Goal: Task Accomplishment & Management: Manage account settings

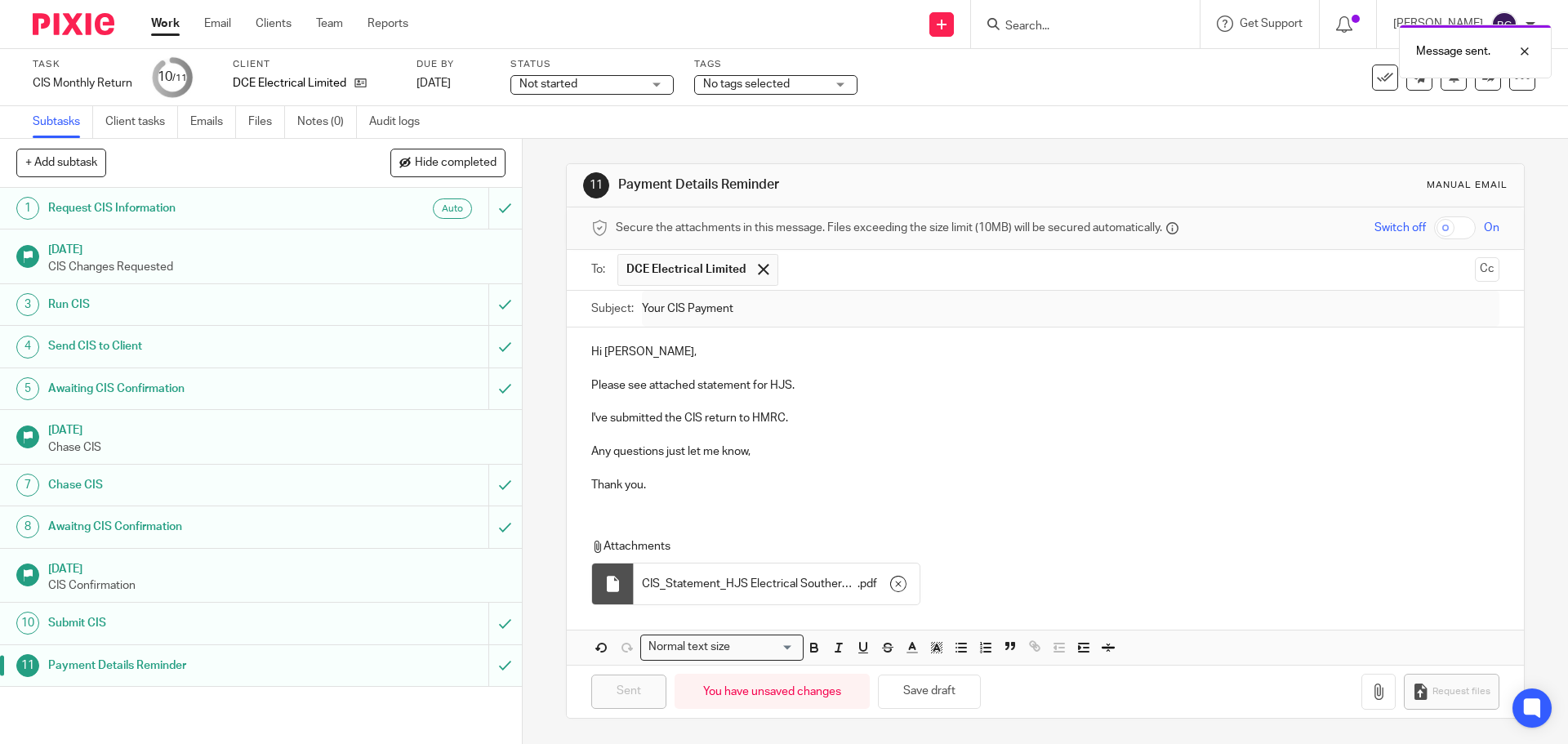
click at [163, 20] on link "Work" at bounding box center [166, 23] width 29 height 16
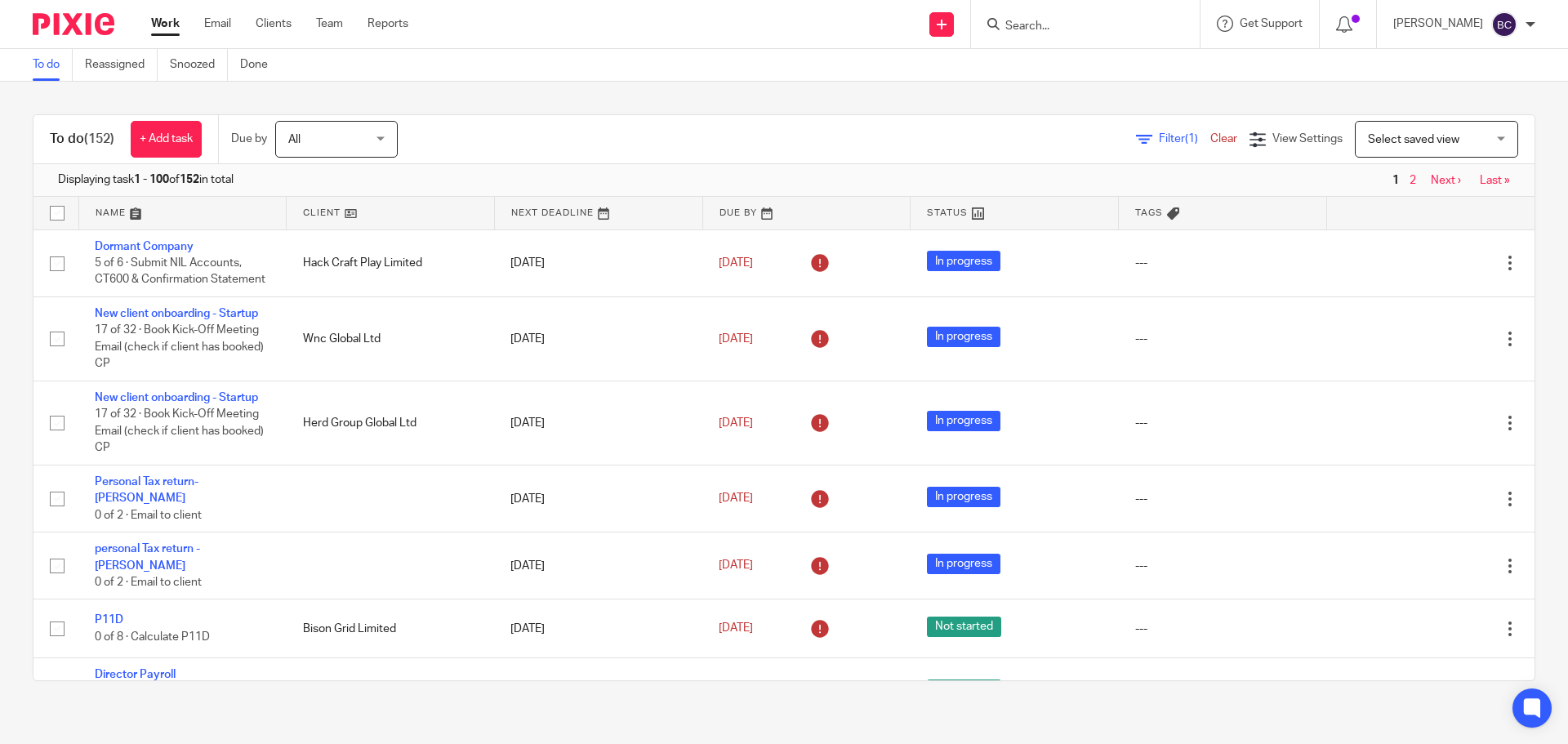
click at [129, 208] on link at bounding box center [183, 213] width 208 height 33
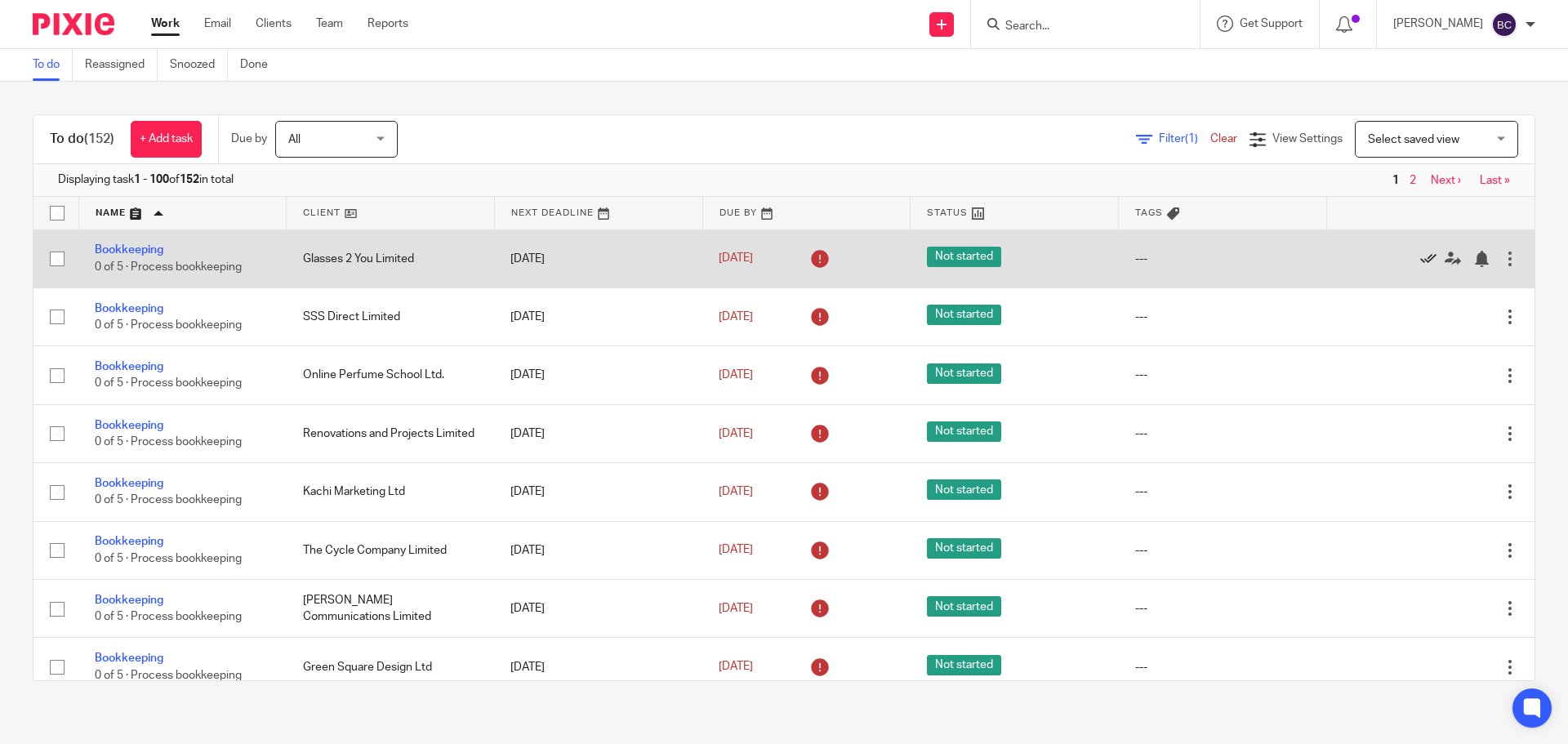
click at [1420, 253] on icon at bounding box center [1427, 258] width 16 height 16
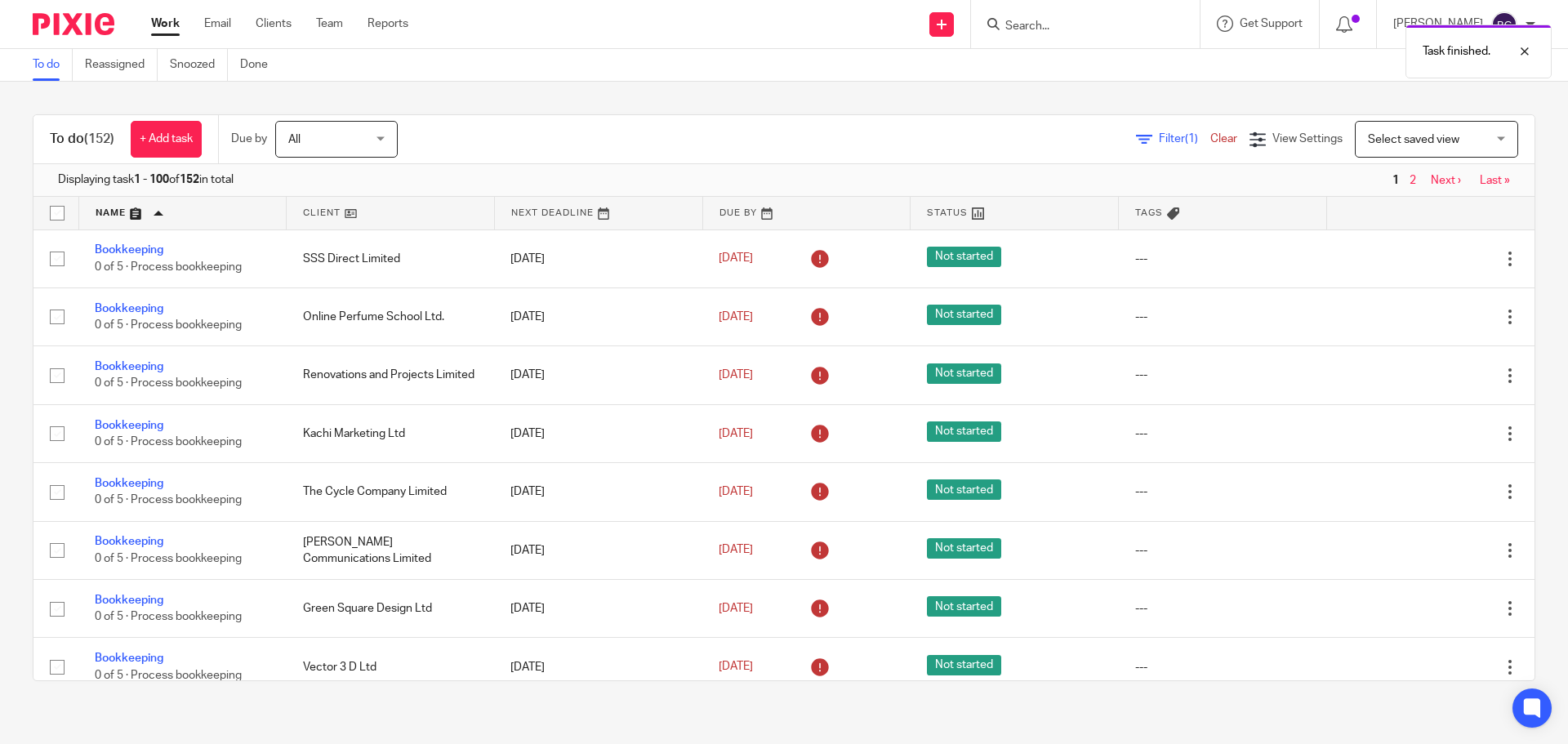
click at [1420, 253] on icon at bounding box center [1427, 258] width 16 height 16
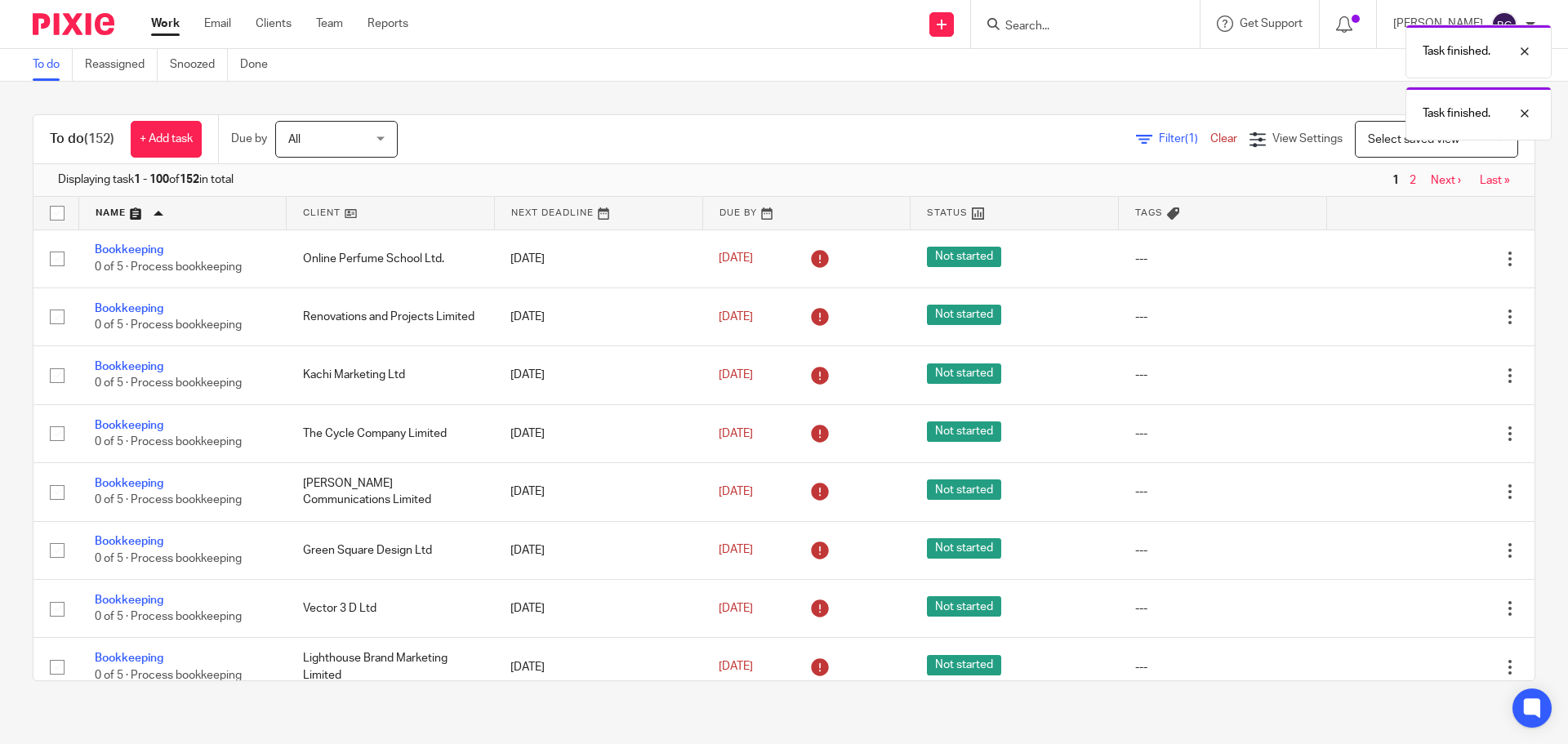
click at [1420, 253] on icon at bounding box center [1427, 258] width 16 height 16
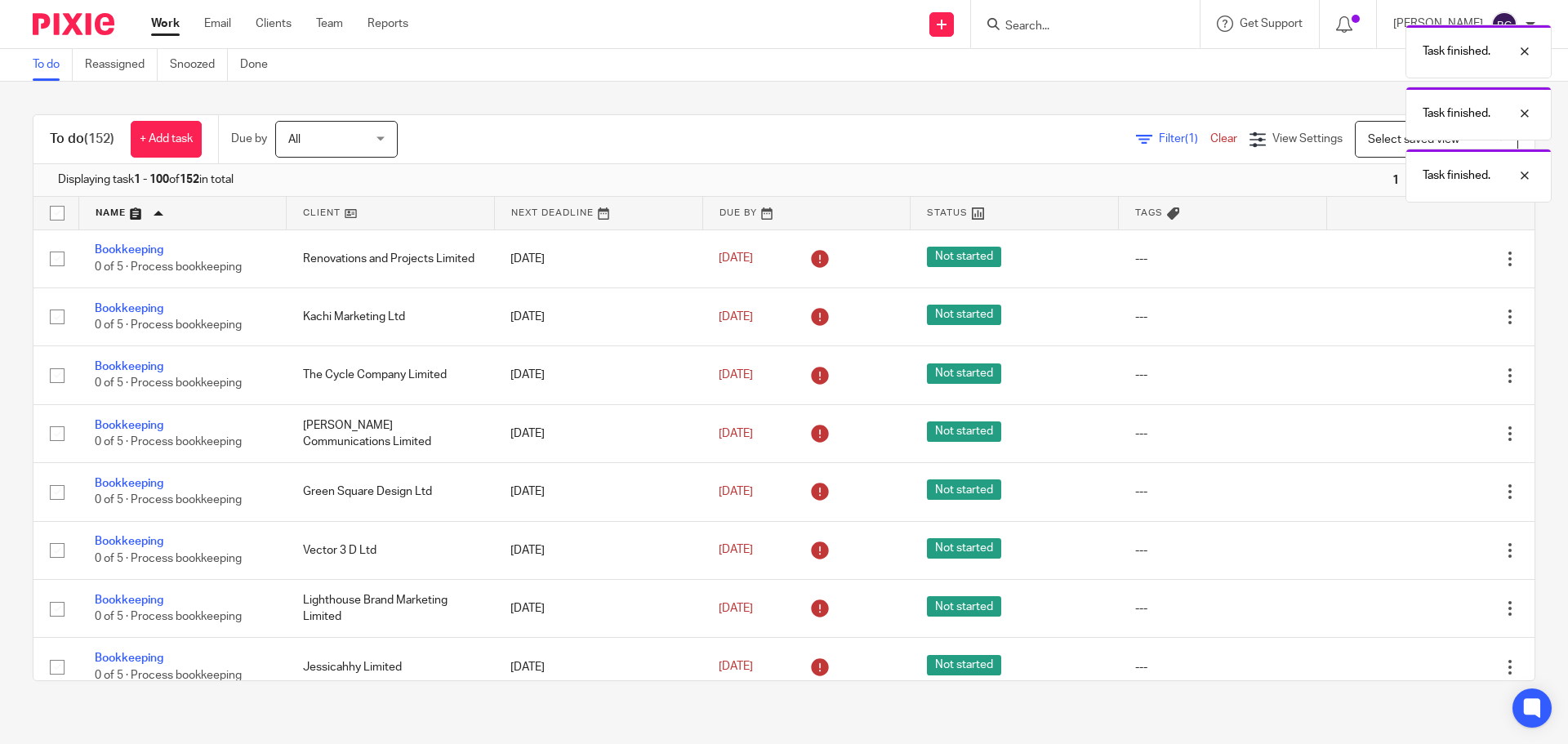
click at [1420, 253] on icon at bounding box center [1427, 258] width 16 height 16
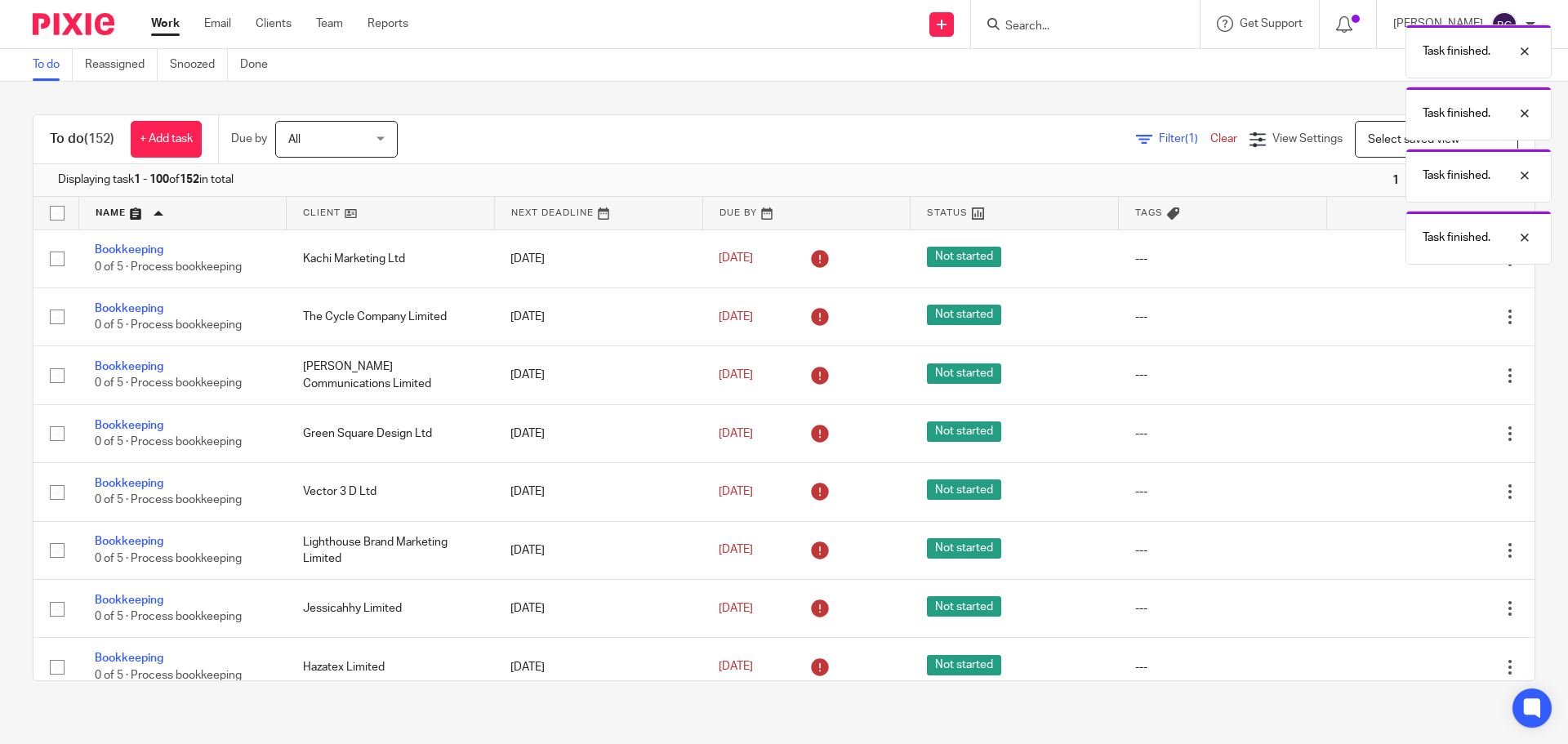
click at [1386, 261] on div "Task finished. Task finished. Task finished. Task finished." at bounding box center [1167, 141] width 767 height 249
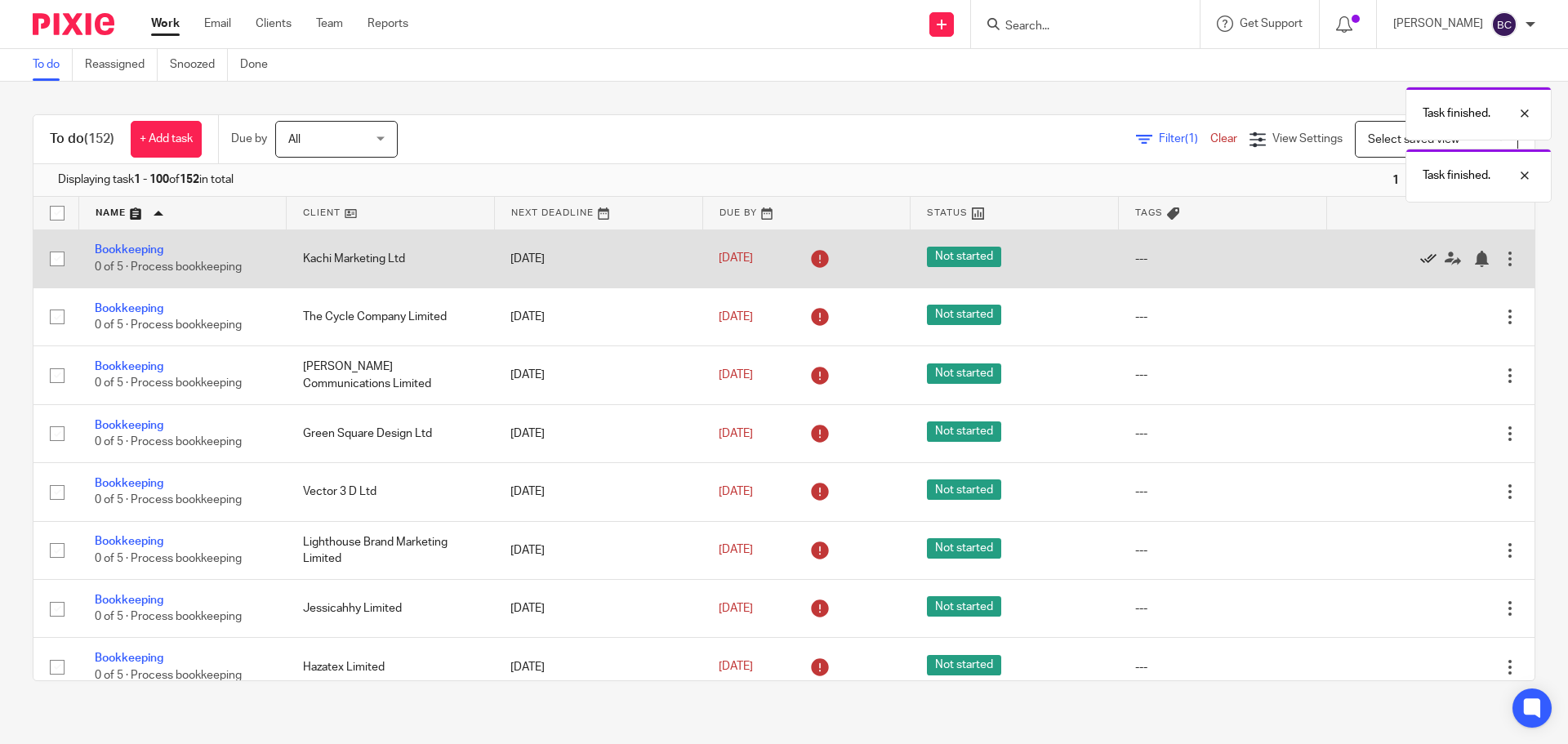
click at [1420, 259] on icon at bounding box center [1427, 258] width 16 height 16
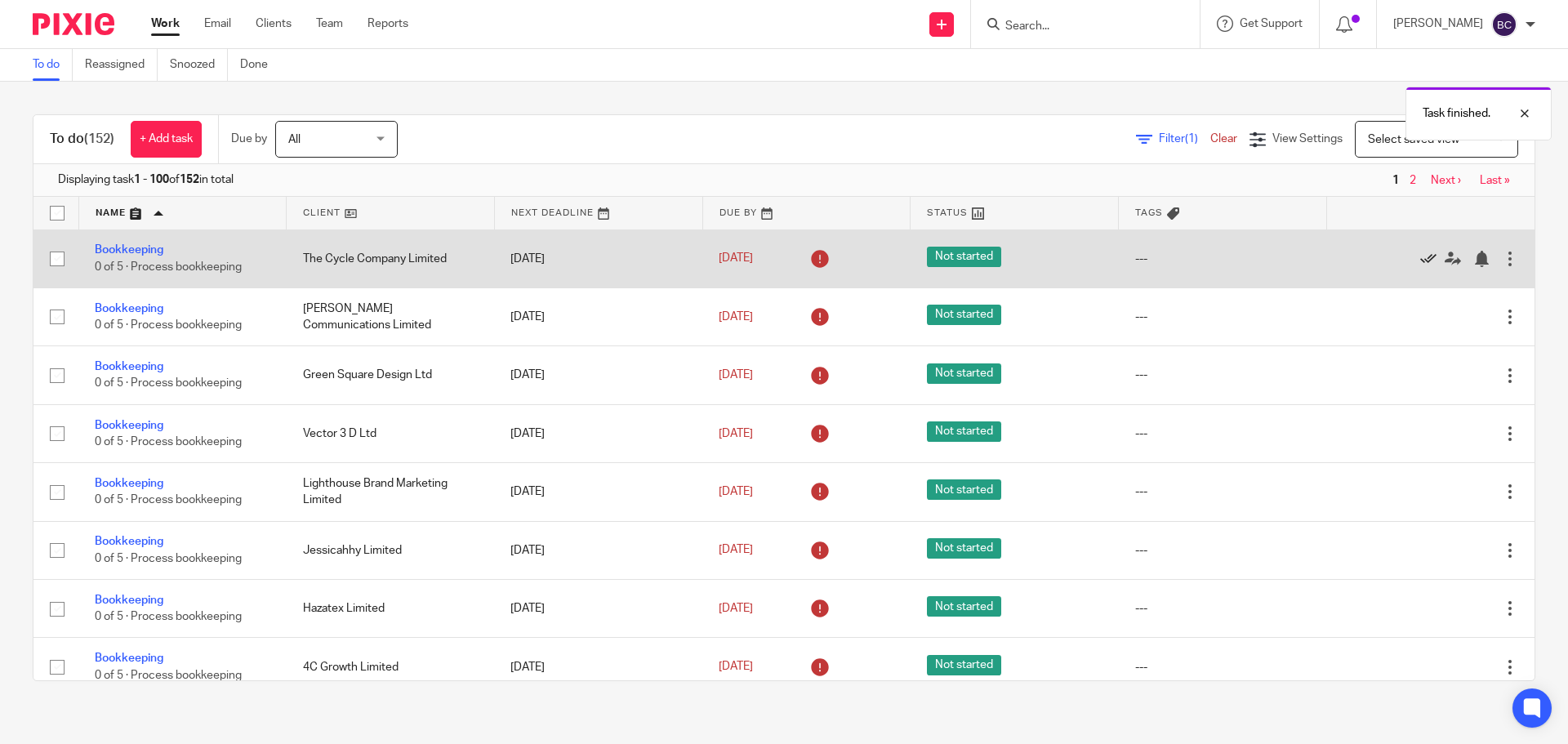
click at [1420, 259] on icon at bounding box center [1427, 258] width 16 height 16
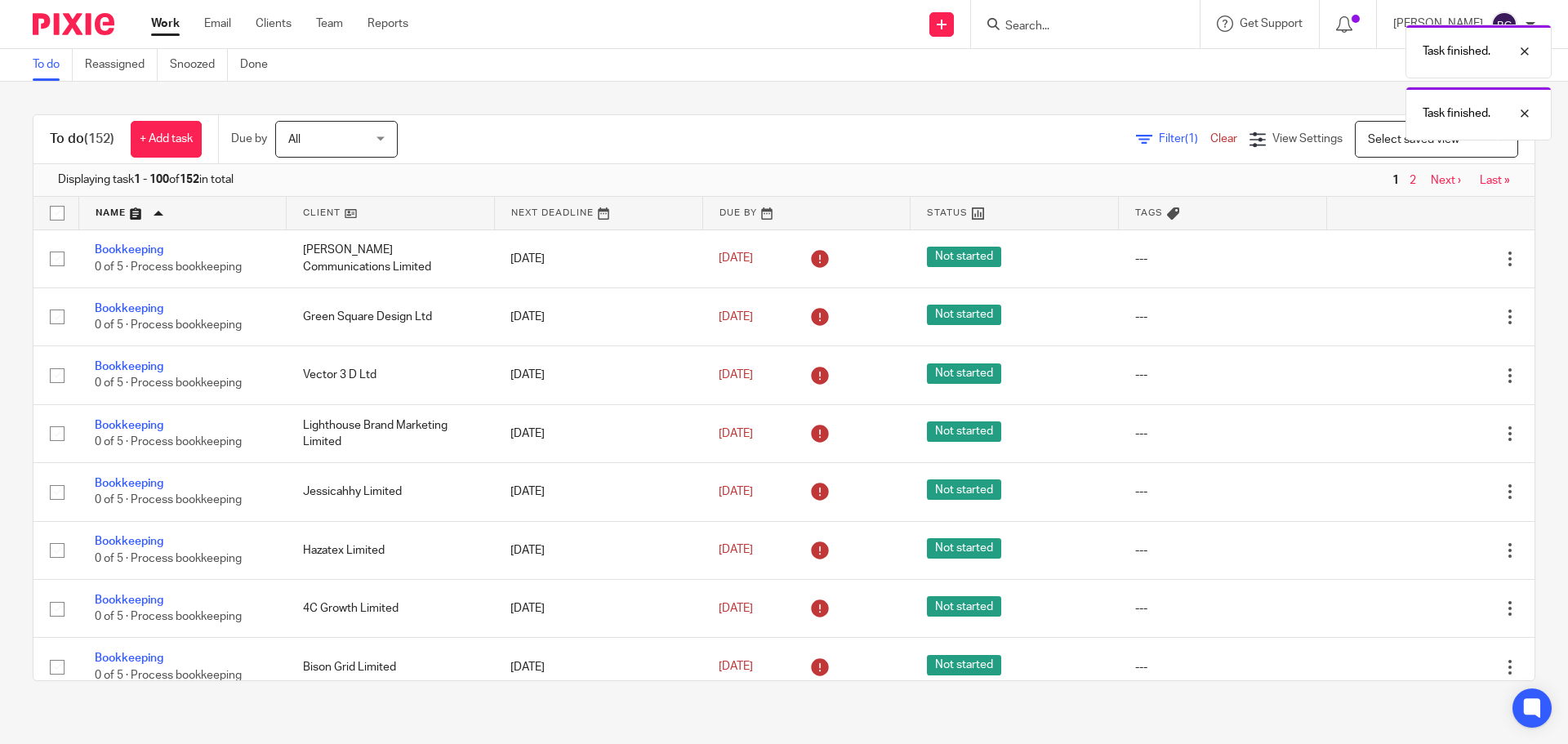
click at [1420, 259] on icon at bounding box center [1427, 258] width 16 height 16
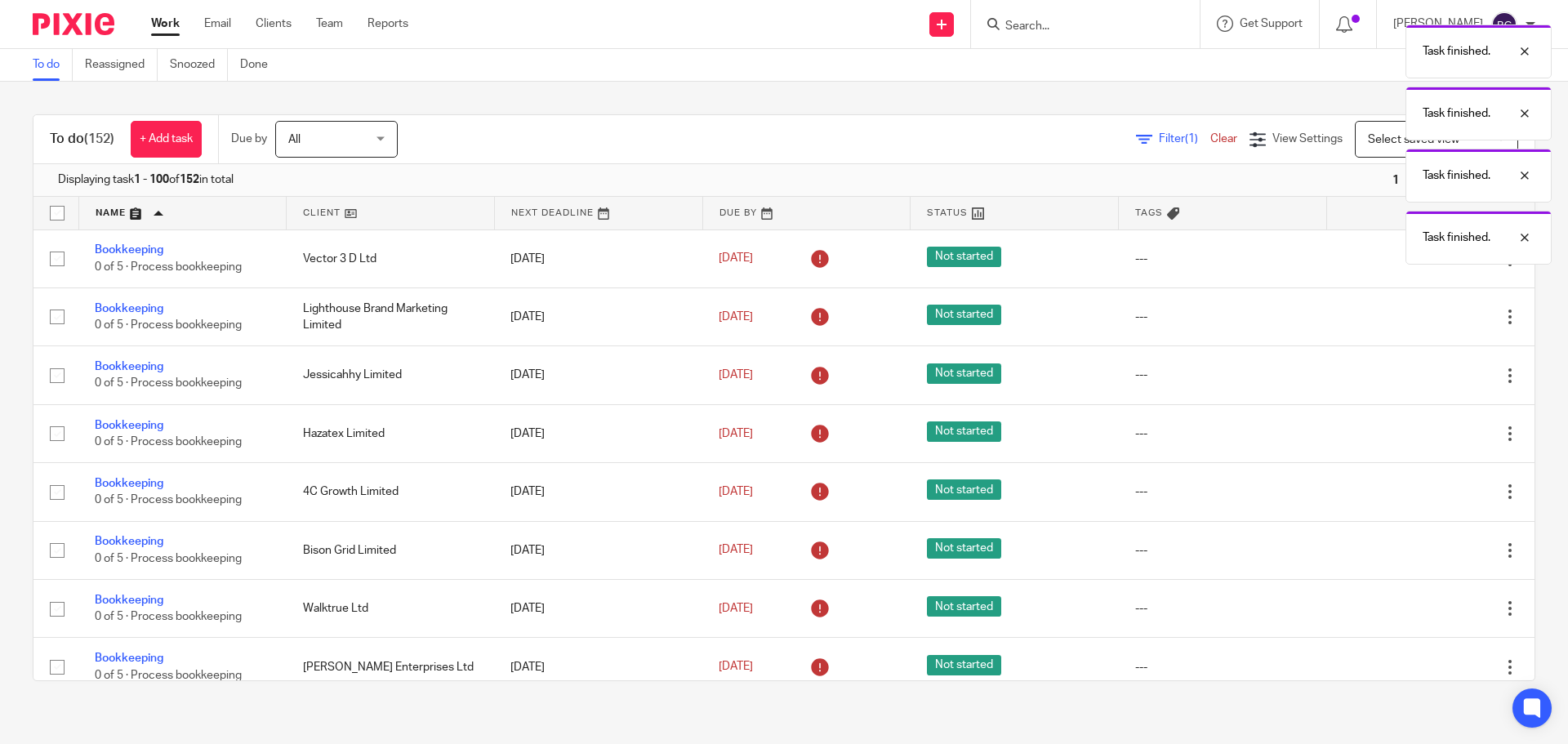
click at [1391, 262] on div "Task finished. Task finished. Task finished. Task finished." at bounding box center [1167, 141] width 767 height 249
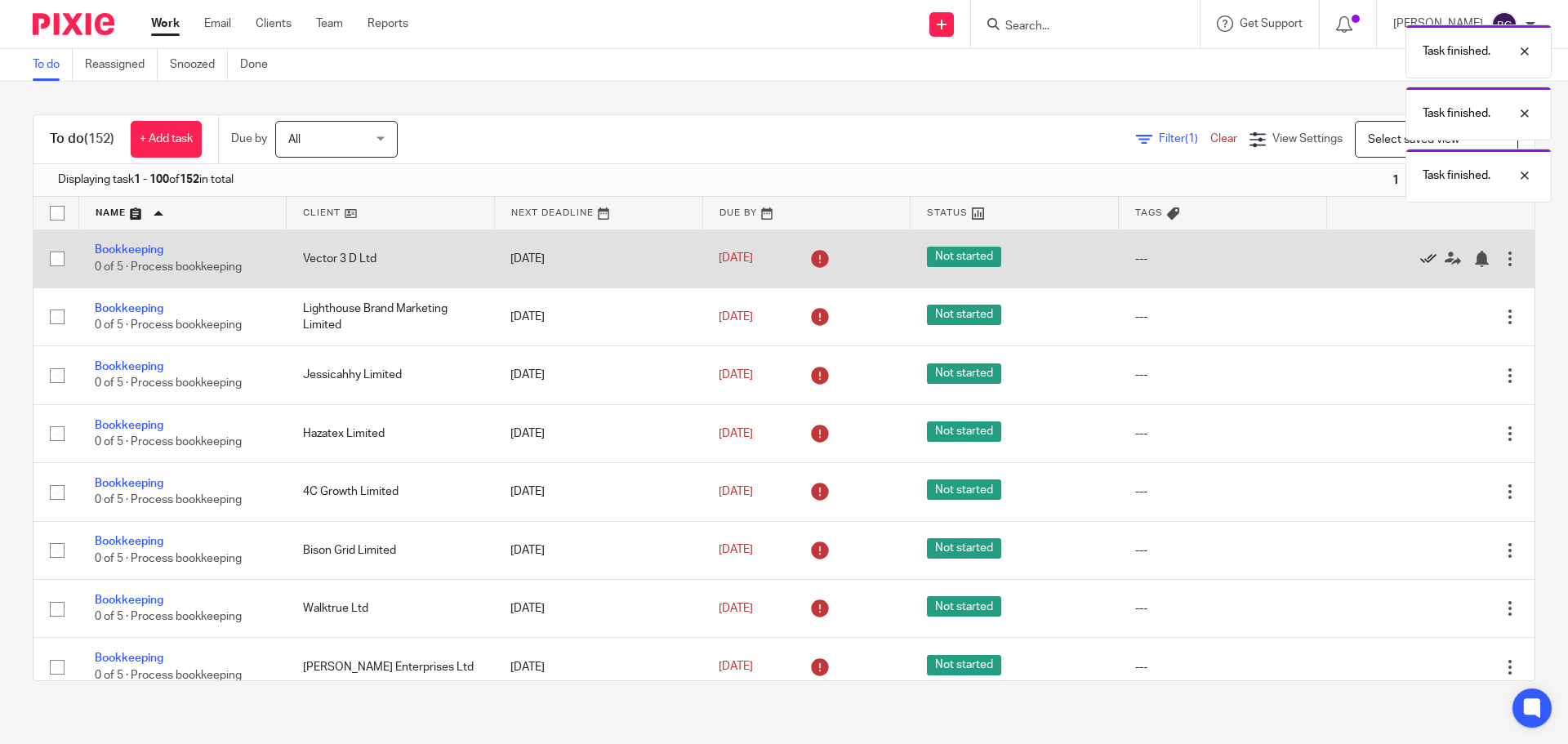
click at [1420, 256] on icon at bounding box center [1427, 258] width 16 height 16
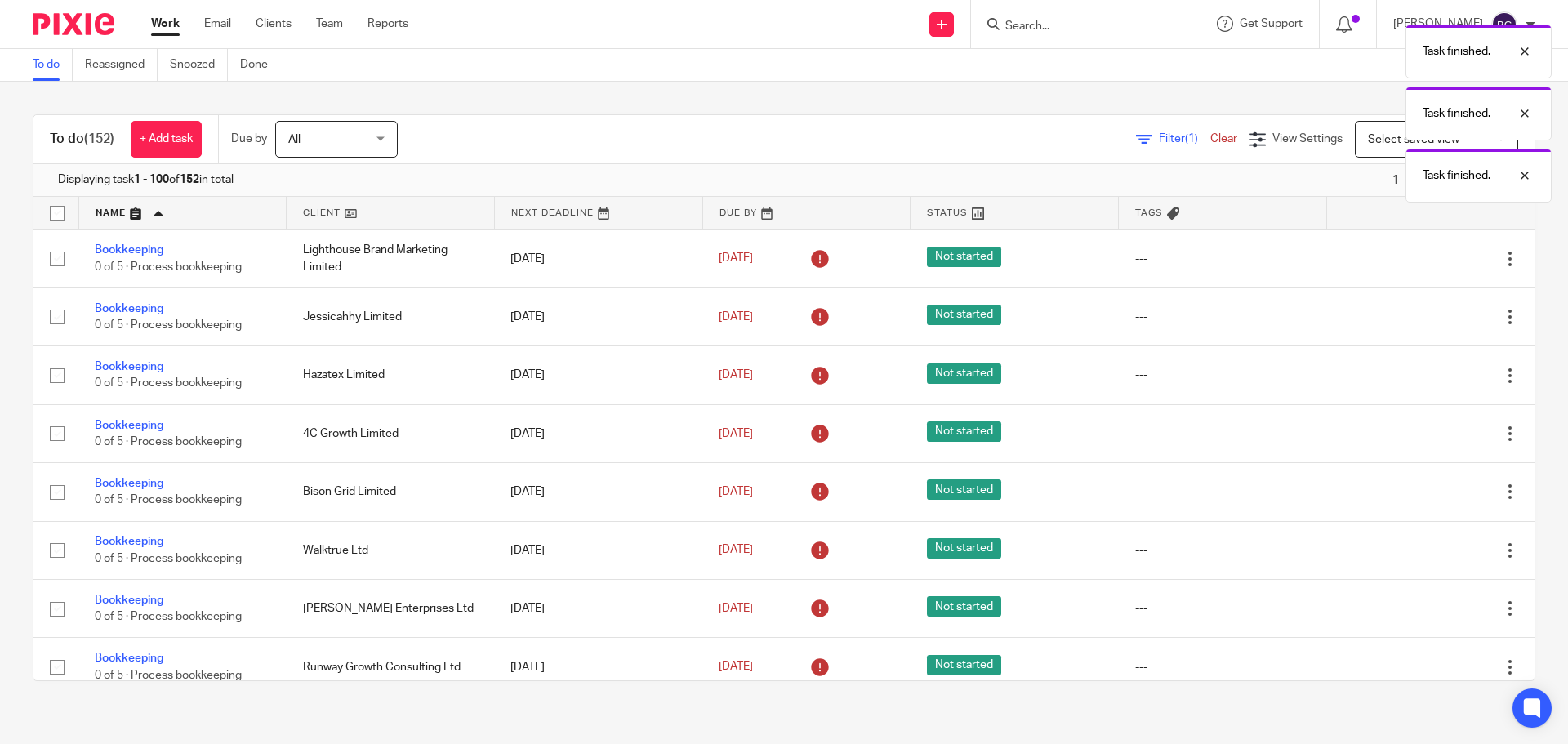
click at [1420, 256] on icon at bounding box center [1427, 258] width 16 height 16
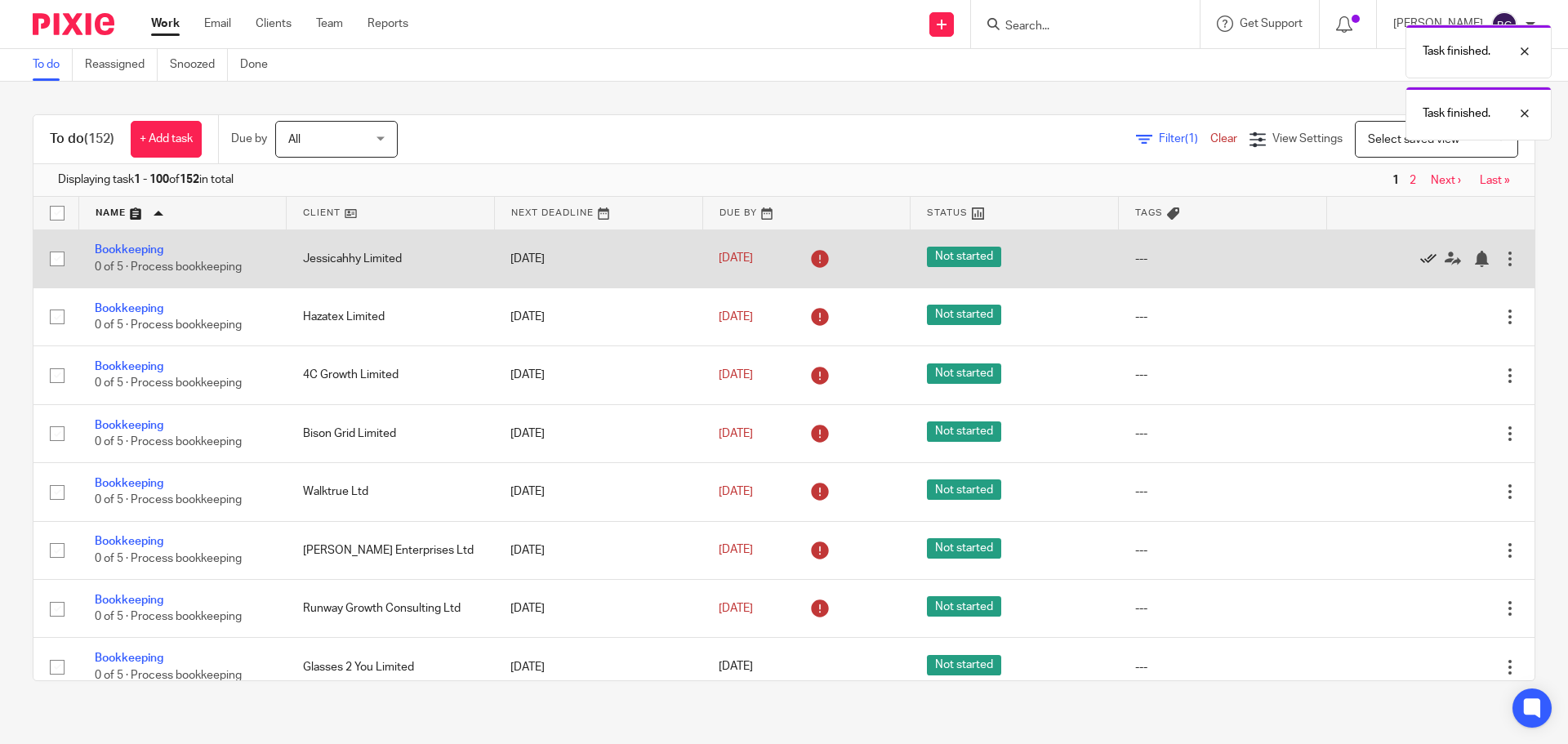
click at [1420, 256] on icon at bounding box center [1427, 258] width 16 height 16
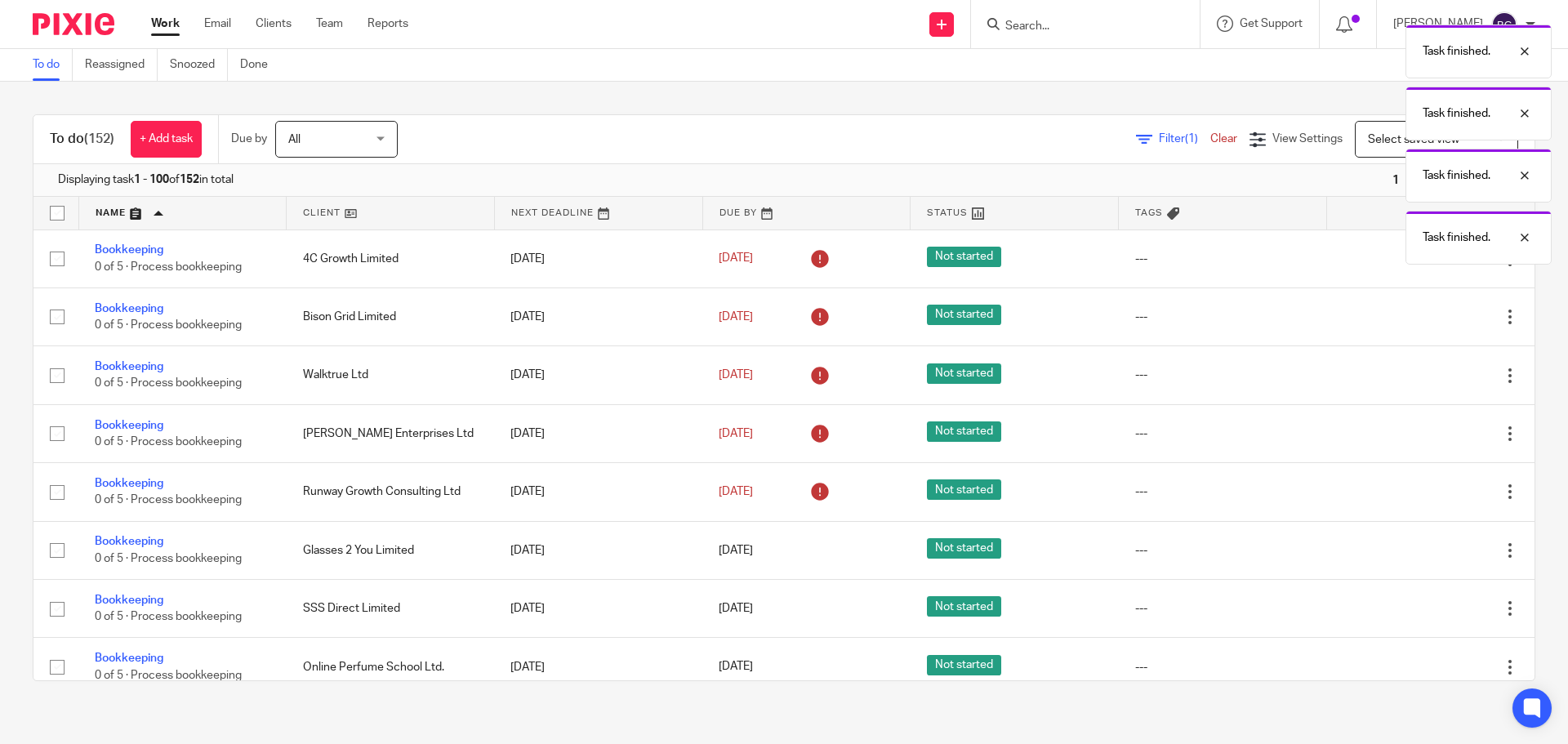
click at [1390, 256] on div "Task finished. Task finished. Task finished. Task finished." at bounding box center [1167, 141] width 767 height 249
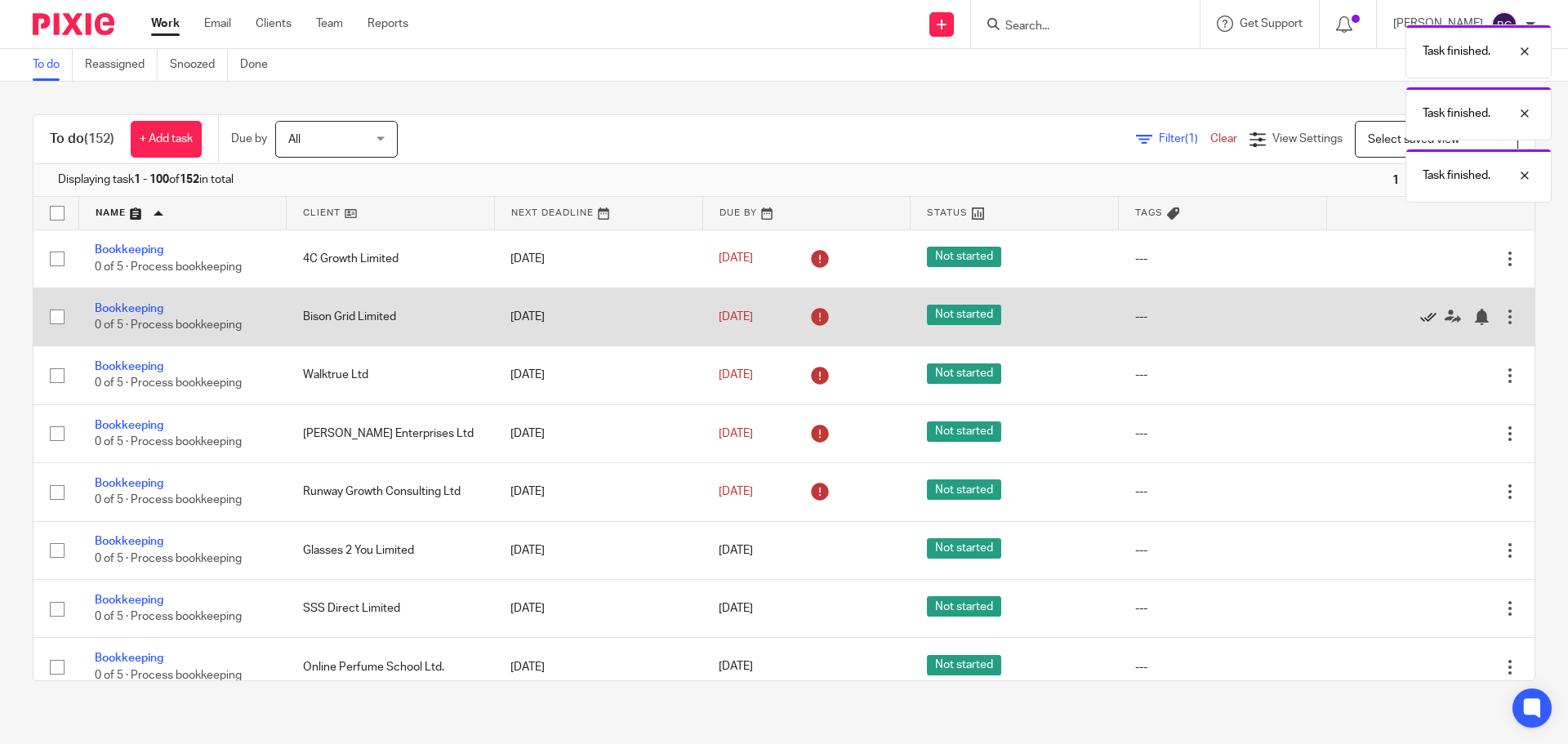
click at [1420, 312] on icon at bounding box center [1427, 317] width 16 height 16
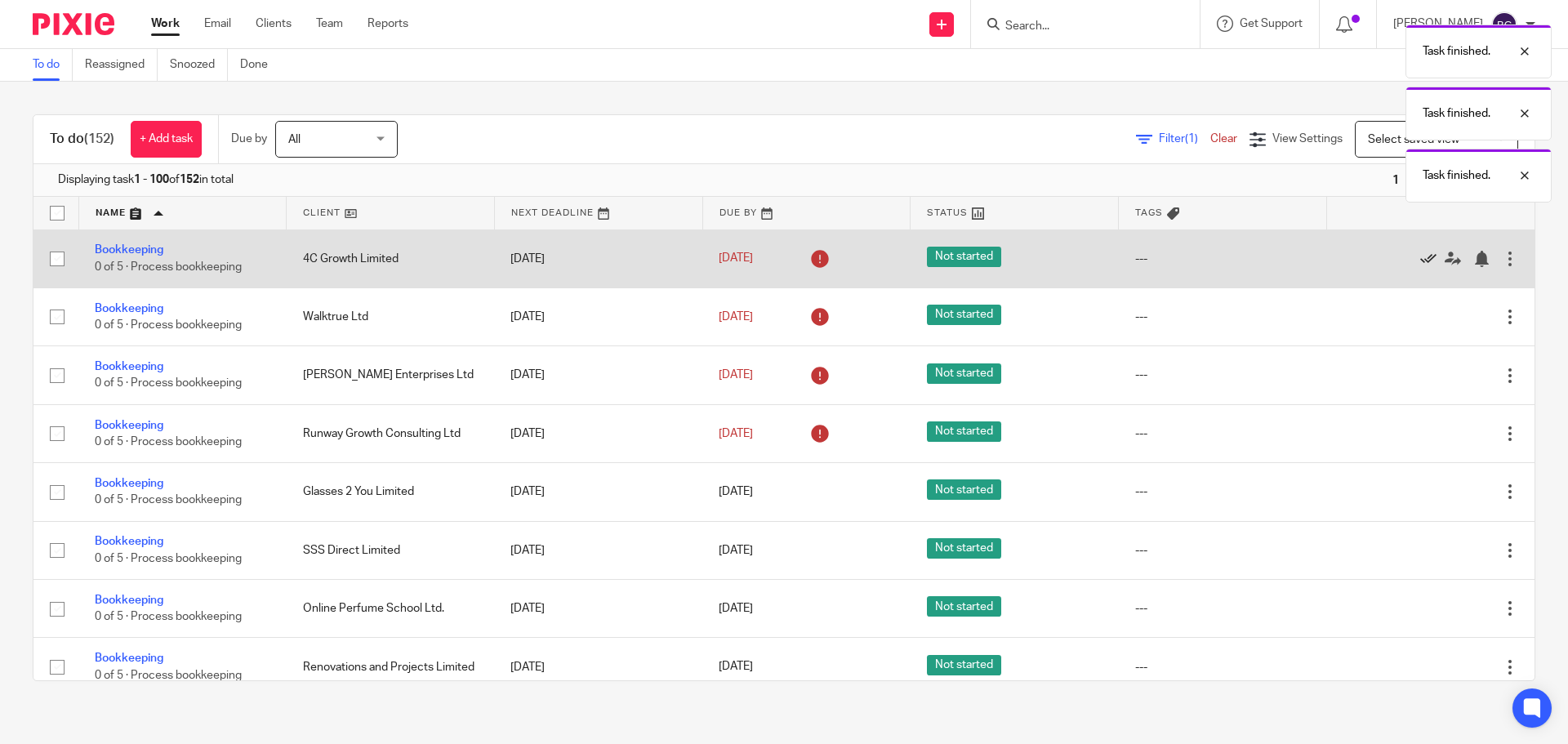
click at [1420, 258] on icon at bounding box center [1427, 258] width 16 height 16
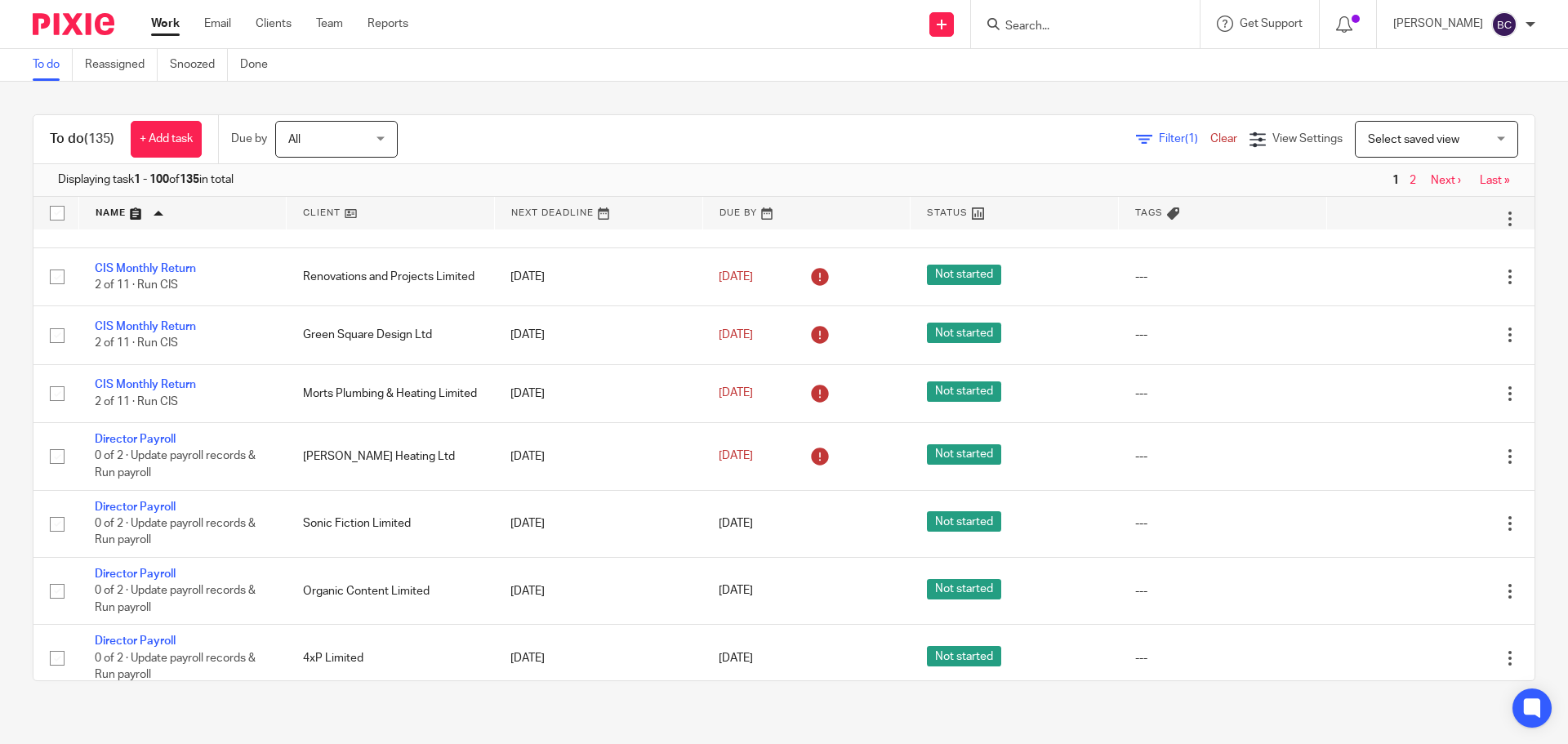
scroll to position [1265, 0]
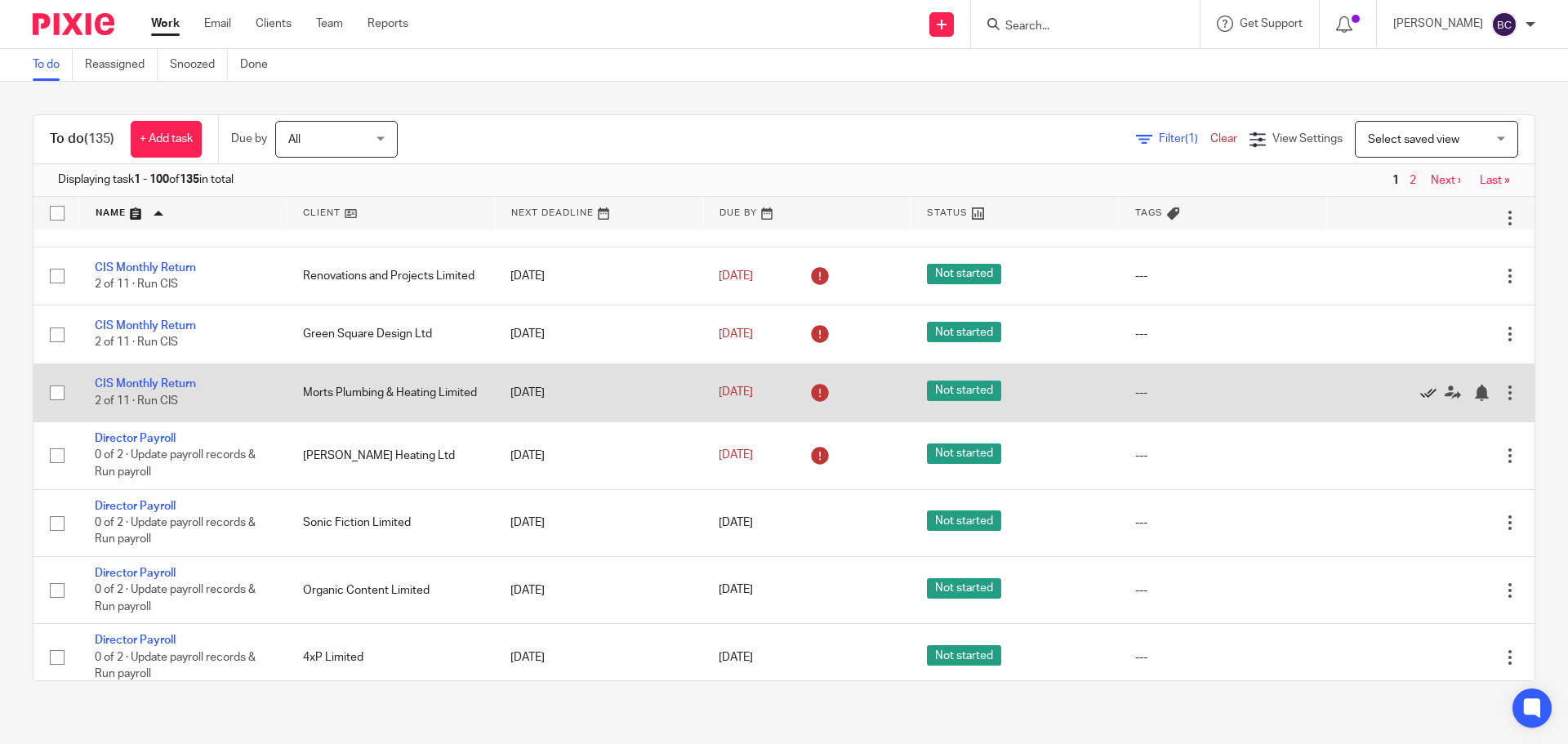
click at [1420, 393] on icon at bounding box center [1427, 392] width 16 height 16
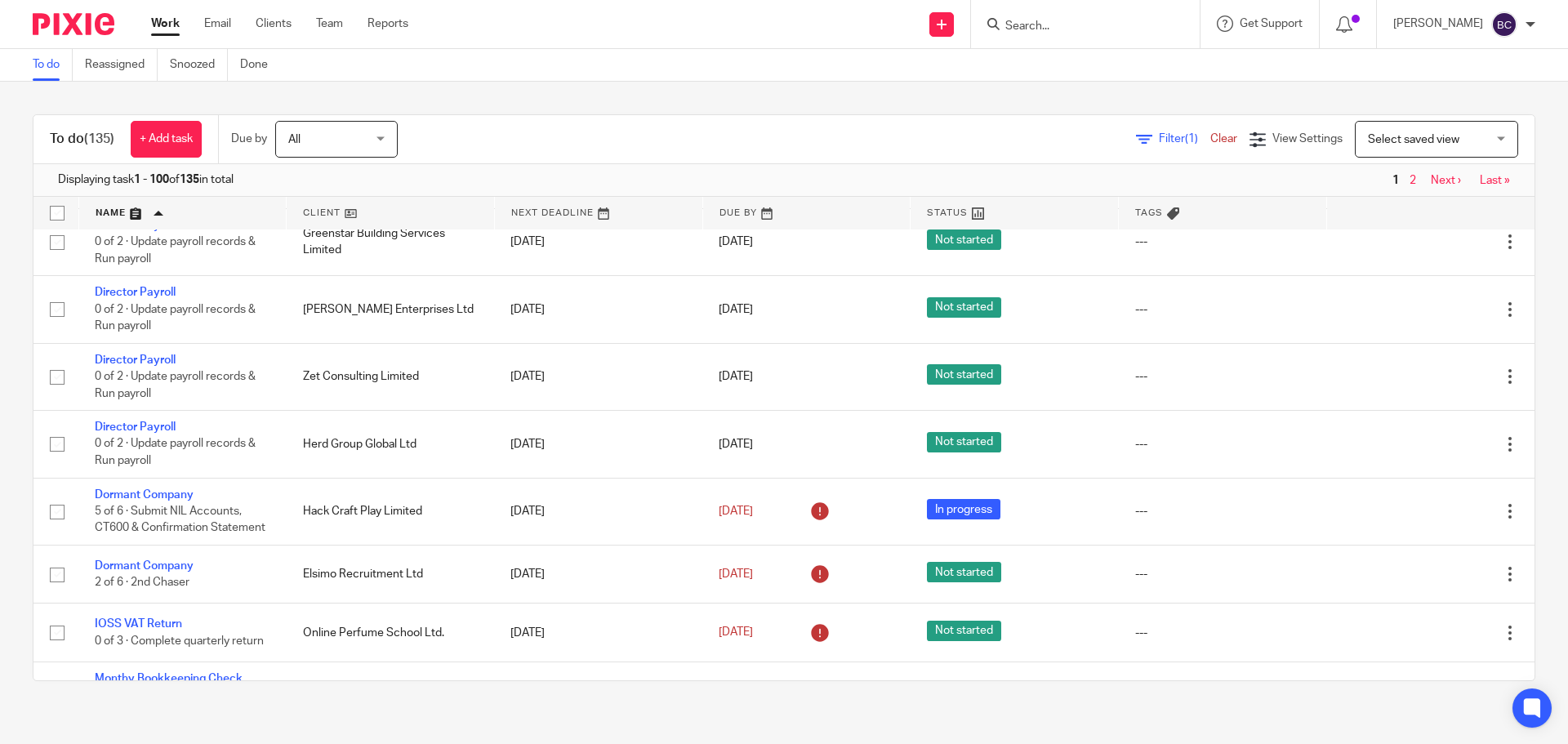
scroll to position [4449, 0]
click at [380, 136] on div "All All" at bounding box center [337, 139] width 122 height 36
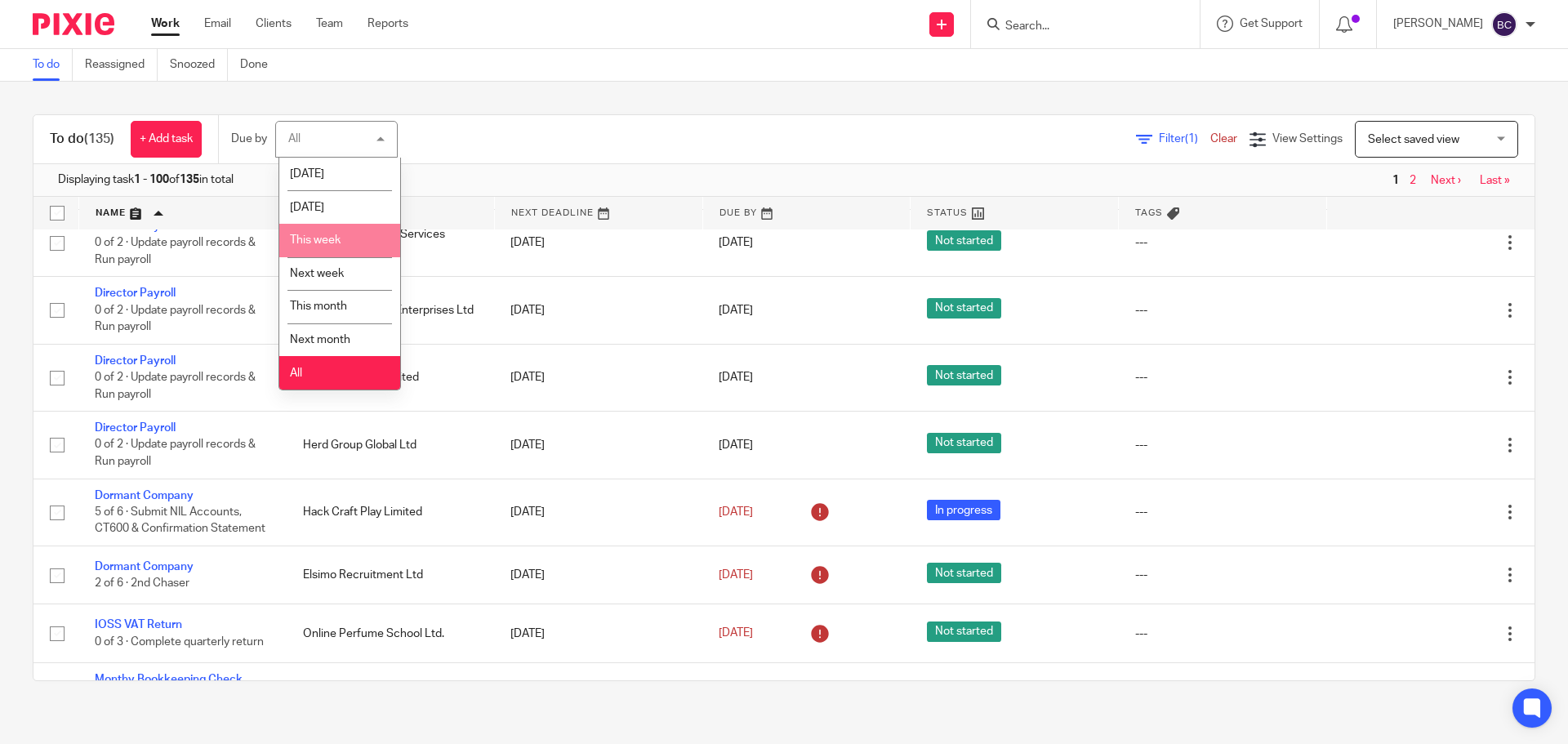
click at [324, 244] on span "This week" at bounding box center [315, 240] width 51 height 11
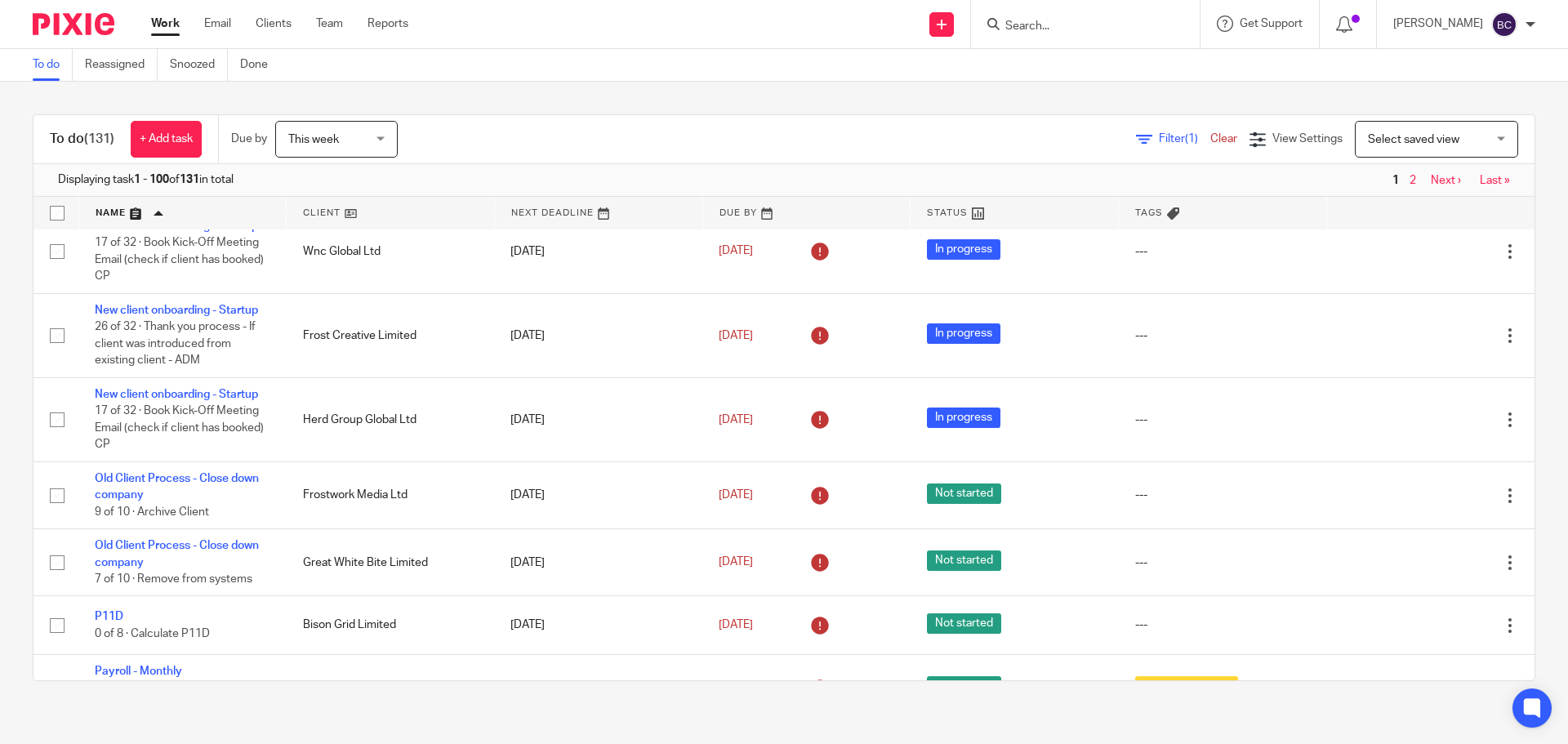
scroll to position [6059, 0]
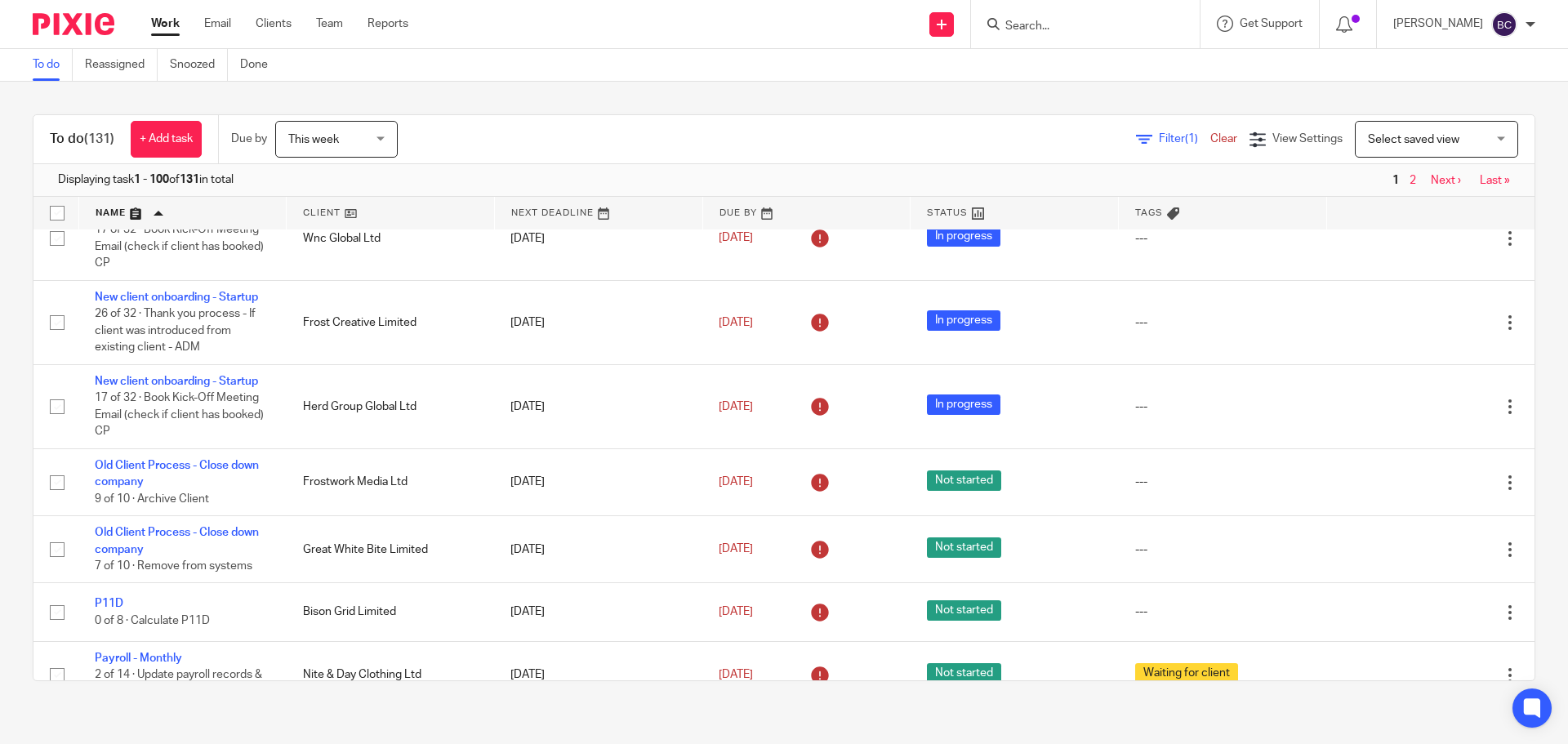
click at [371, 134] on span "This week" at bounding box center [331, 139] width 86 height 34
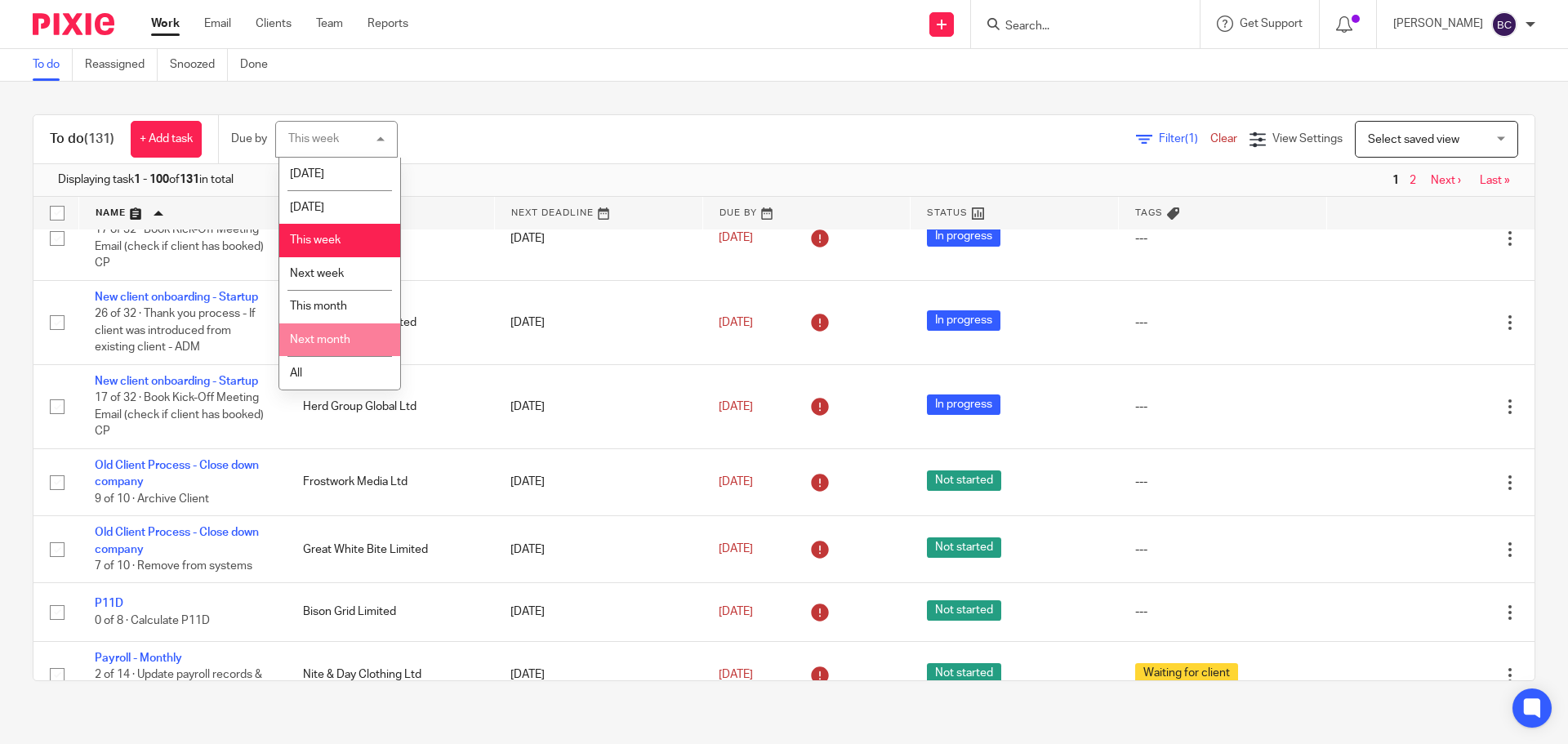
click at [339, 339] on span "Next month" at bounding box center [320, 339] width 60 height 11
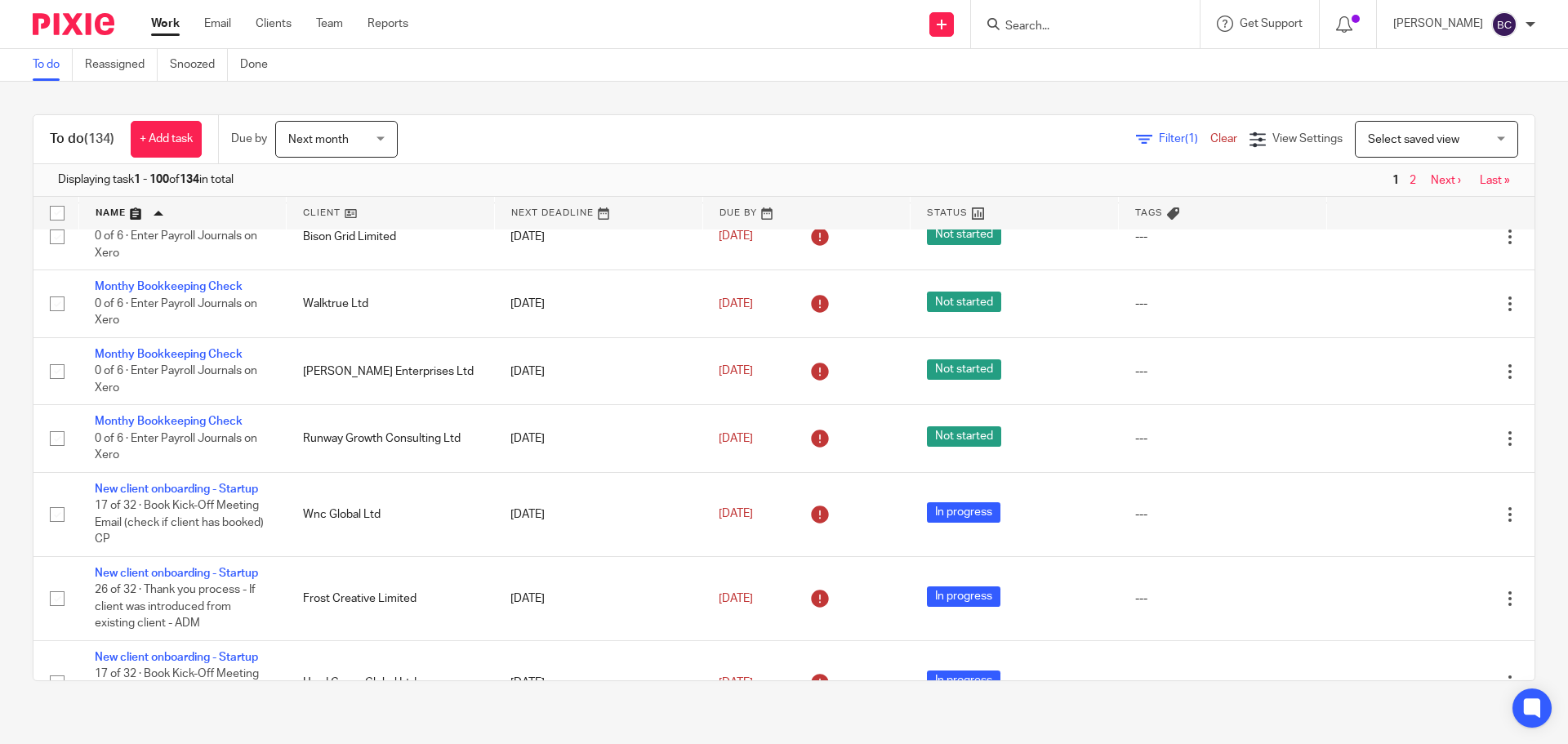
scroll to position [5836, 0]
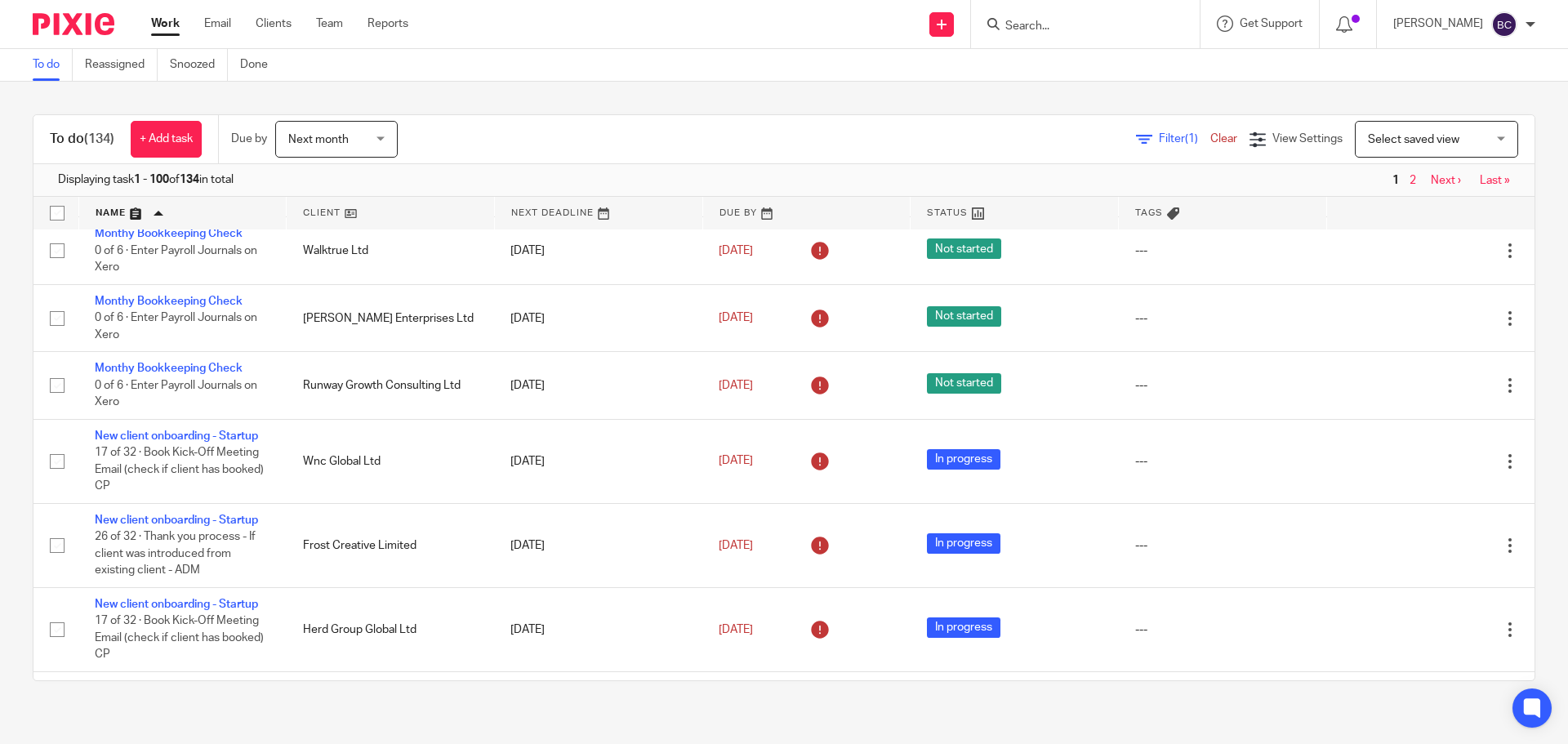
click at [356, 140] on span "Next month" at bounding box center [331, 139] width 86 height 34
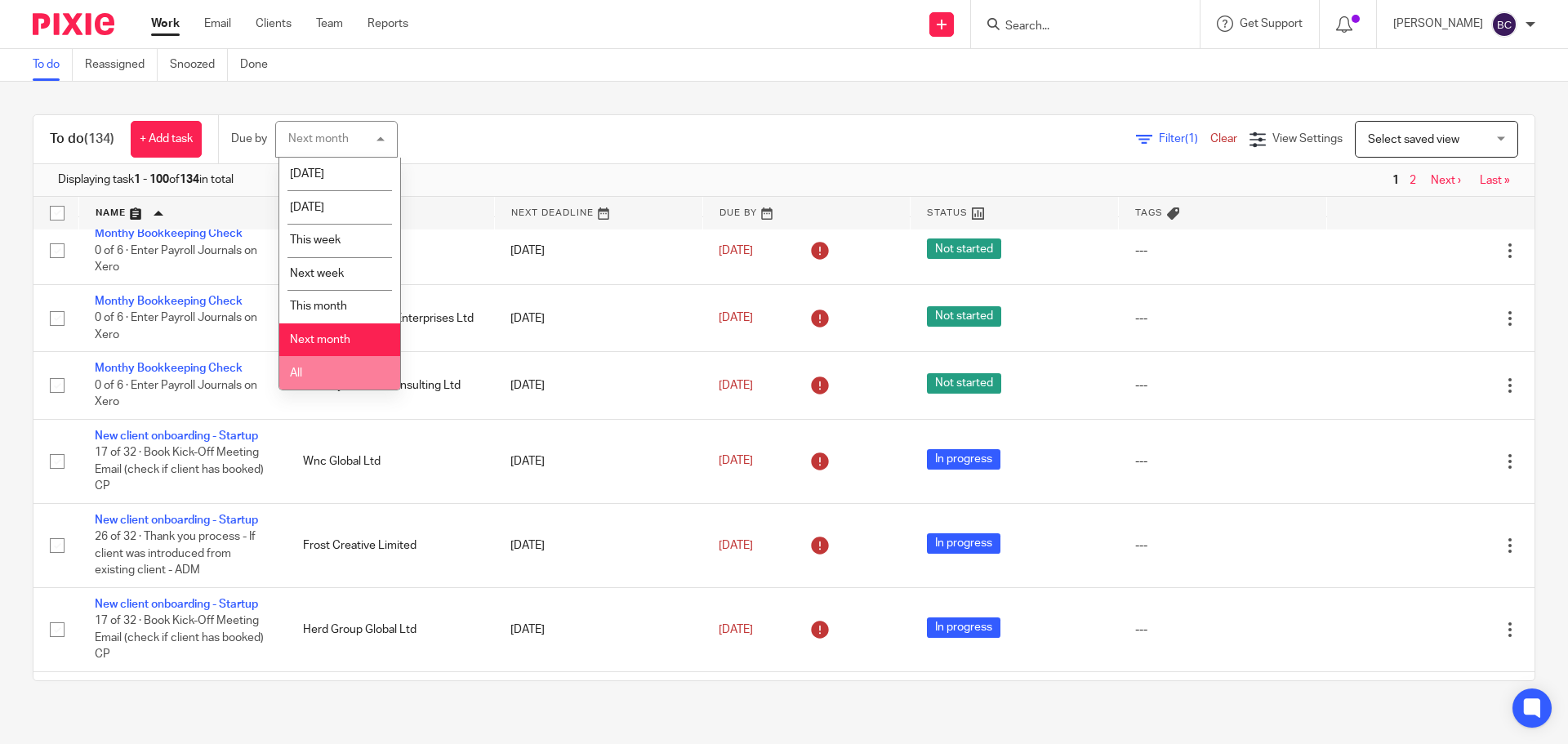
click at [339, 360] on li "All" at bounding box center [340, 372] width 121 height 33
